Goal: Task Accomplishment & Management: Use online tool/utility

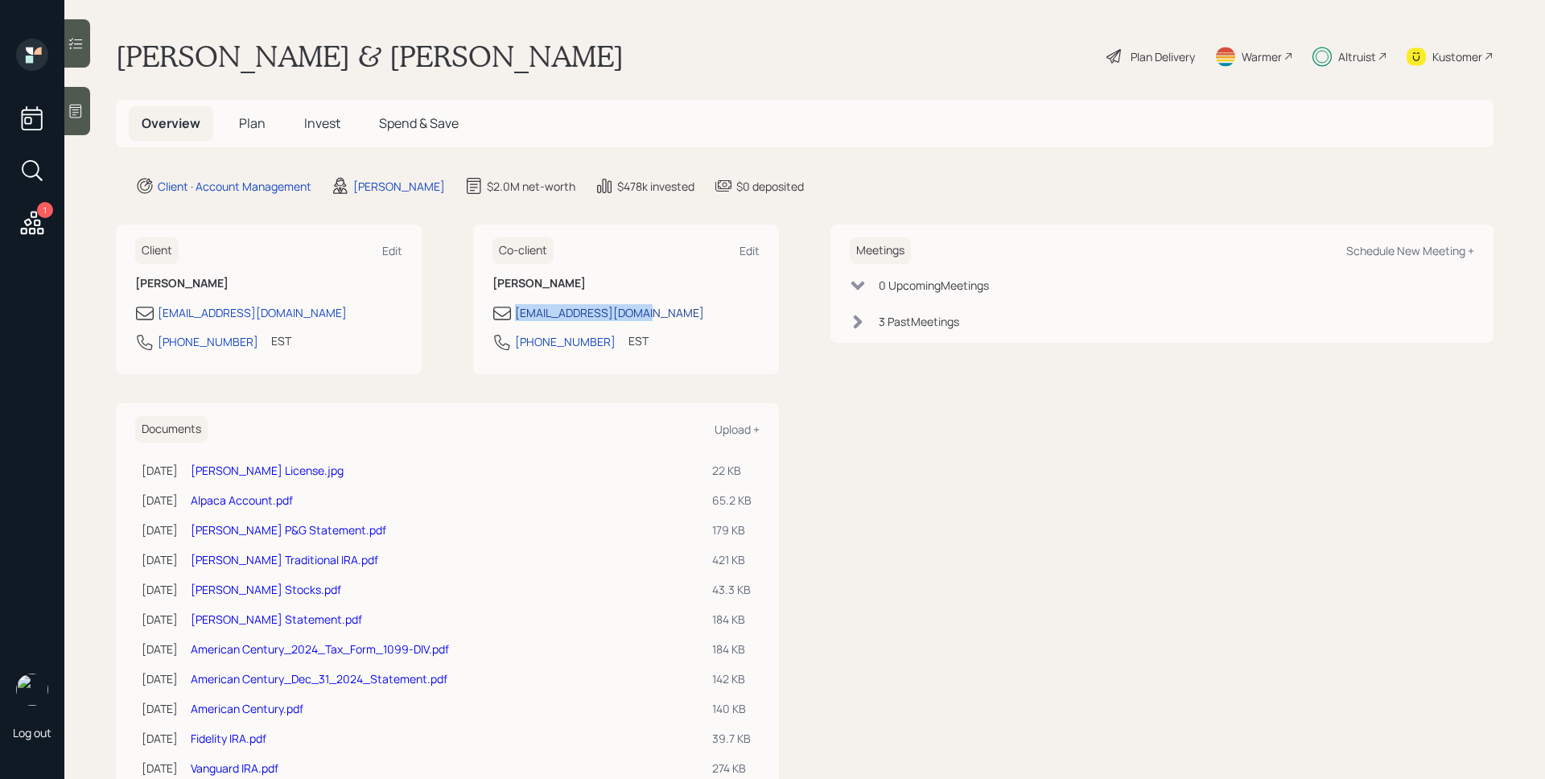
drag, startPoint x: 673, startPoint y: 313, endPoint x: 512, endPoint y: 318, distance: 161.0
click at [512, 318] on div "[EMAIL_ADDRESS][DOMAIN_NAME]" at bounding box center [625, 312] width 267 height 19
copy div "[EMAIL_ADDRESS][DOMAIN_NAME]"
click at [1371, 244] on div "Schedule New Meeting +" at bounding box center [1410, 250] width 128 height 15
select select "d946c976-65aa-4529-ac9d-02c4f1114fc0"
